Goal: Transaction & Acquisition: Purchase product/service

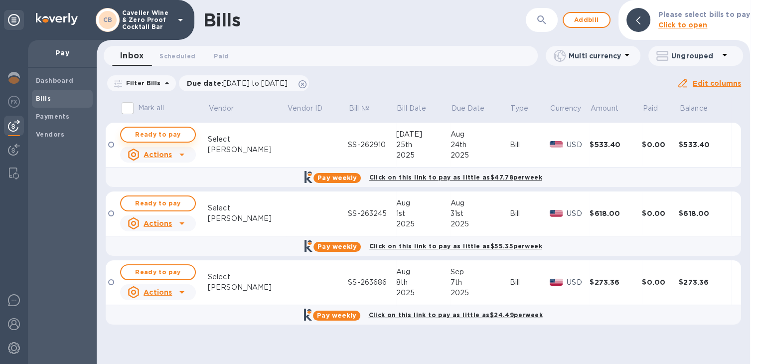
click at [149, 130] on span "Ready to pay" at bounding box center [158, 135] width 58 height 12
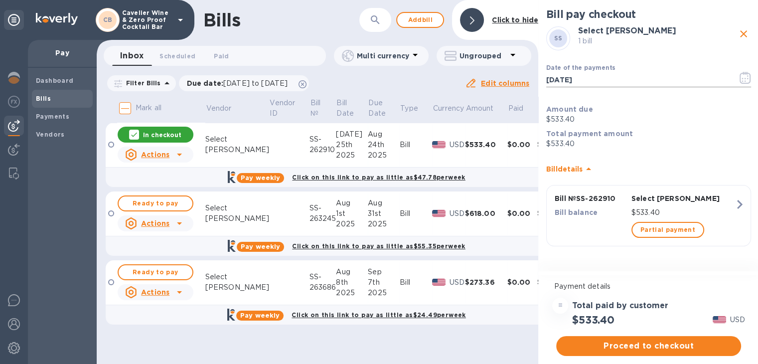
click at [746, 81] on icon "button" at bounding box center [744, 78] width 11 height 12
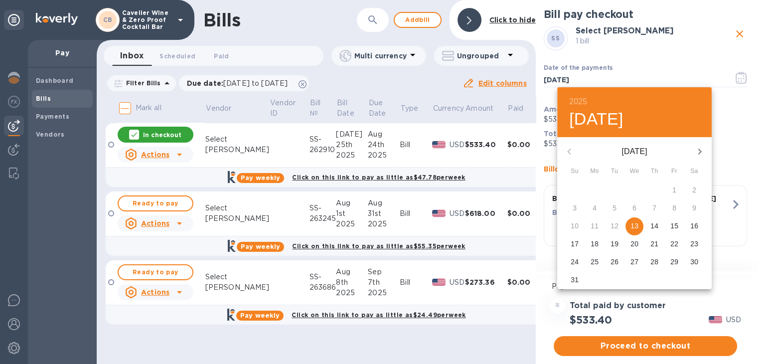
drag, startPoint x: 676, startPoint y: 238, endPoint x: 654, endPoint y: 240, distance: 21.6
click at [654, 240] on div "17 18 19 20 21 22 23" at bounding box center [634, 244] width 154 height 18
click at [654, 240] on p "21" at bounding box center [654, 244] width 8 height 10
type input "[DATE]"
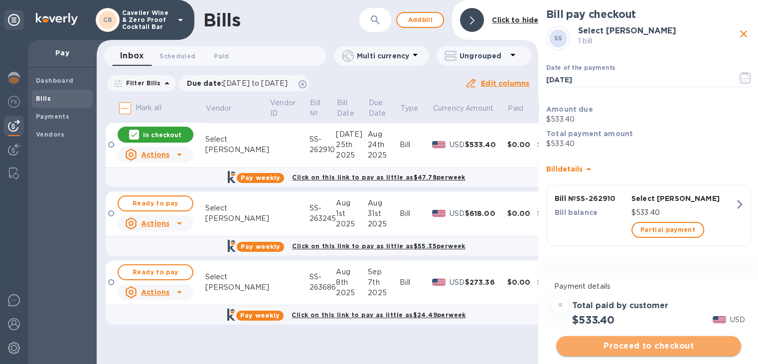
click at [661, 349] on span "Proceed to checkout" at bounding box center [648, 346] width 169 height 12
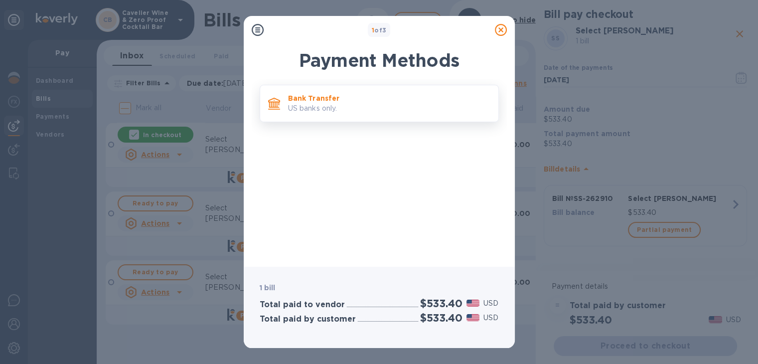
click at [393, 104] on p "US banks only." at bounding box center [389, 108] width 202 height 10
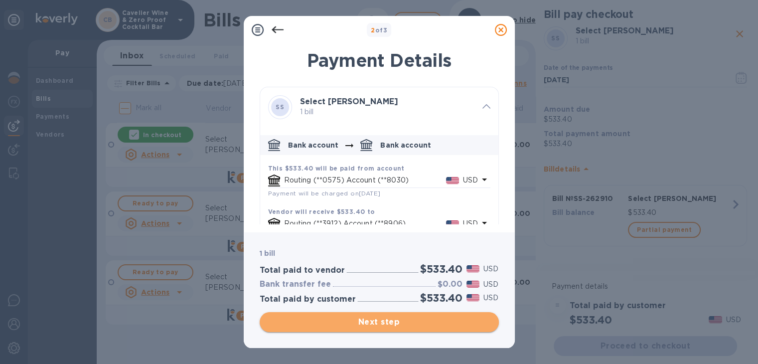
click at [452, 325] on span "Next step" at bounding box center [379, 322] width 223 height 12
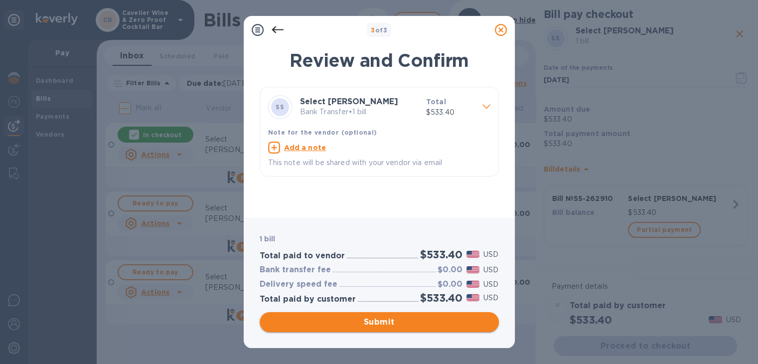
click at [452, 325] on span "Submit" at bounding box center [379, 322] width 223 height 12
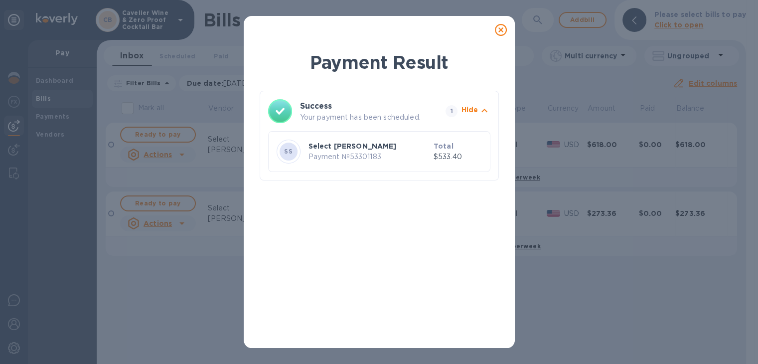
click at [501, 28] on icon at bounding box center [501, 30] width 12 height 12
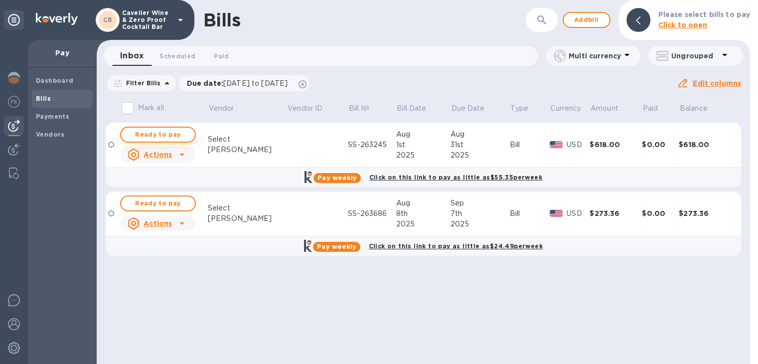
click at [160, 134] on span "Ready to pay" at bounding box center [158, 135] width 58 height 12
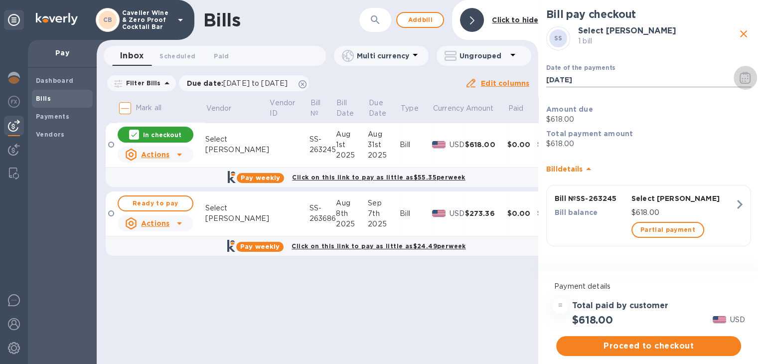
click at [738, 80] on button "button" at bounding box center [744, 78] width 23 height 24
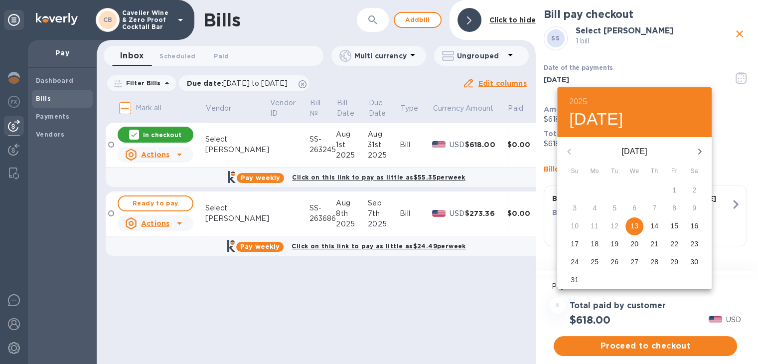
click at [655, 259] on p "28" at bounding box center [654, 262] width 8 height 10
type input "[DATE]"
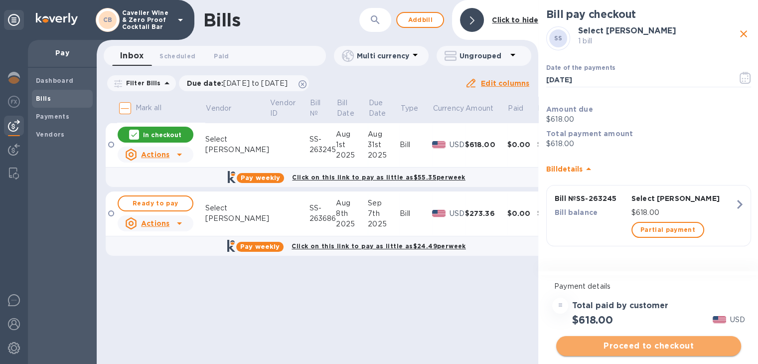
click at [683, 345] on span "Proceed to checkout" at bounding box center [648, 346] width 169 height 12
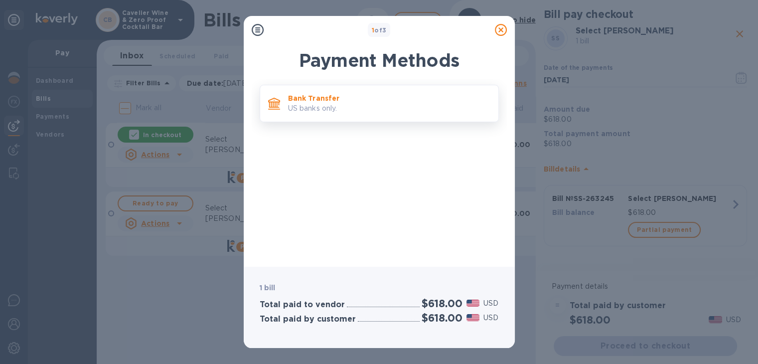
click at [416, 106] on p "US banks only." at bounding box center [389, 108] width 202 height 10
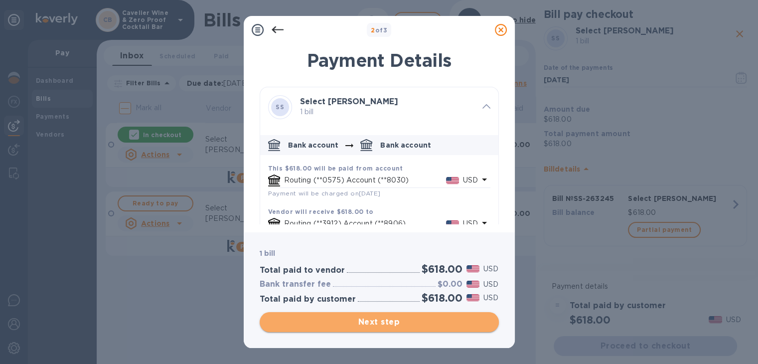
click at [444, 320] on span "Next step" at bounding box center [379, 322] width 223 height 12
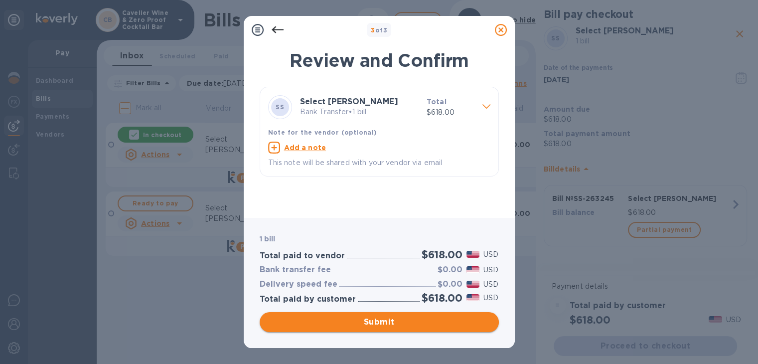
click at [444, 320] on span "Submit" at bounding box center [379, 322] width 223 height 12
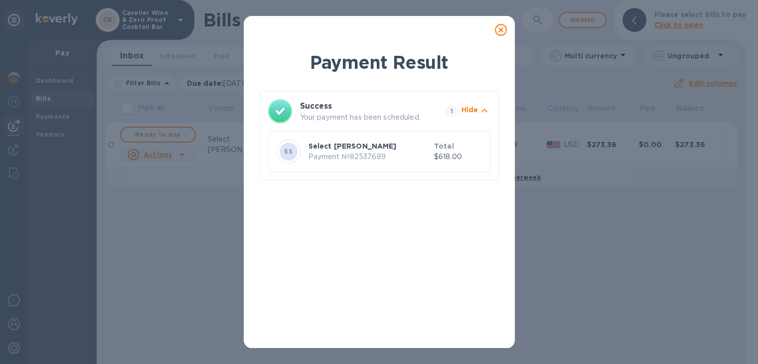
click at [498, 29] on icon at bounding box center [501, 30] width 12 height 12
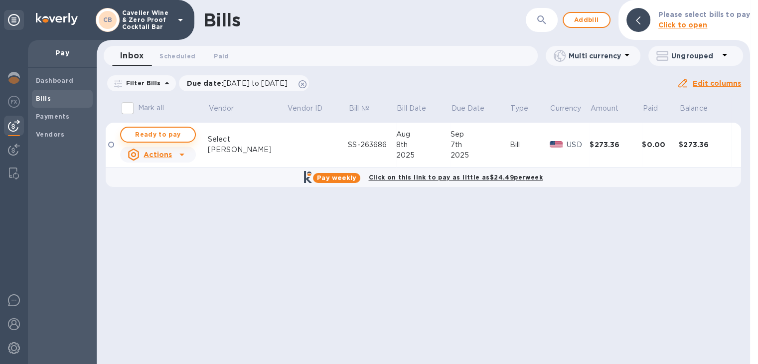
click at [138, 131] on span "Ready to pay" at bounding box center [158, 135] width 58 height 12
checkbox input "true"
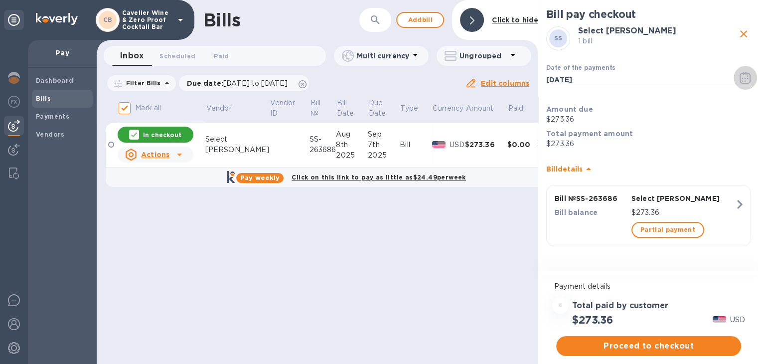
click at [745, 78] on icon "button" at bounding box center [744, 78] width 1 height 1
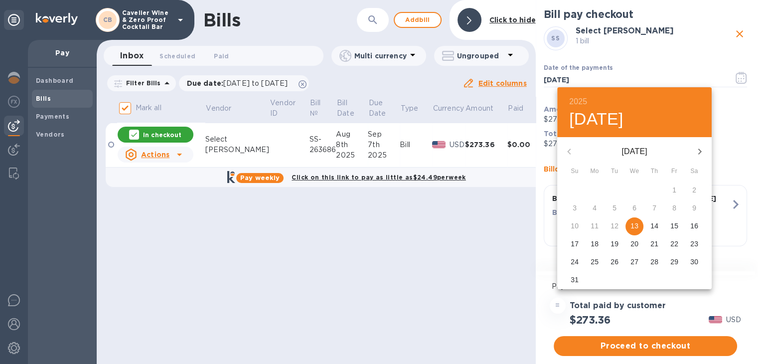
click at [656, 261] on p "28" at bounding box center [654, 262] width 8 height 10
type input "[DATE]"
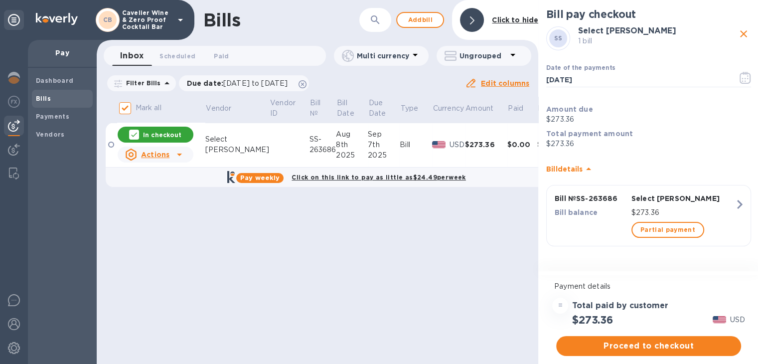
click at [673, 343] on span "Proceed to checkout" at bounding box center [648, 346] width 169 height 12
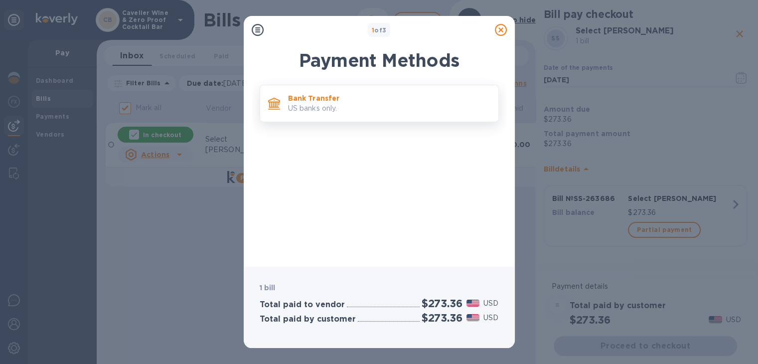
click at [443, 110] on p "US banks only." at bounding box center [389, 108] width 202 height 10
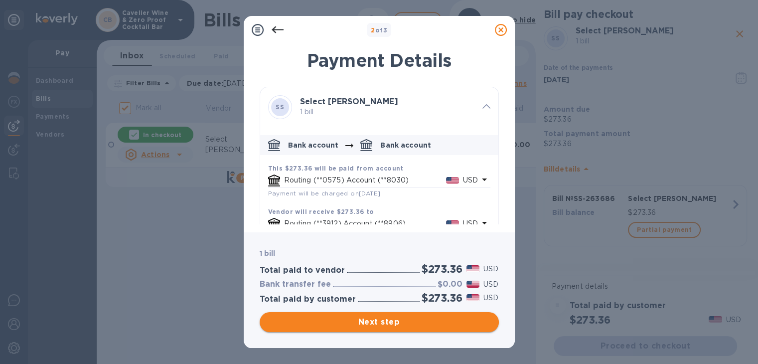
click at [427, 323] on span "Next step" at bounding box center [379, 322] width 223 height 12
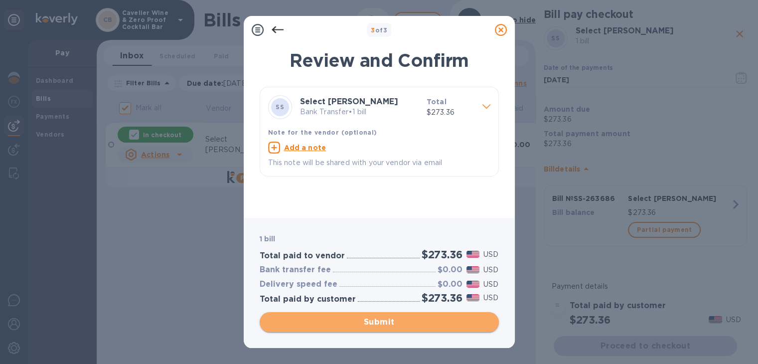
click at [437, 321] on span "Submit" at bounding box center [379, 322] width 223 height 12
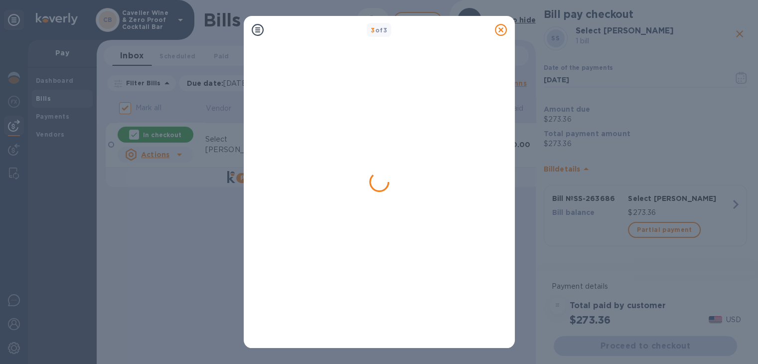
checkbox input "false"
